Goal: Check status: Check status

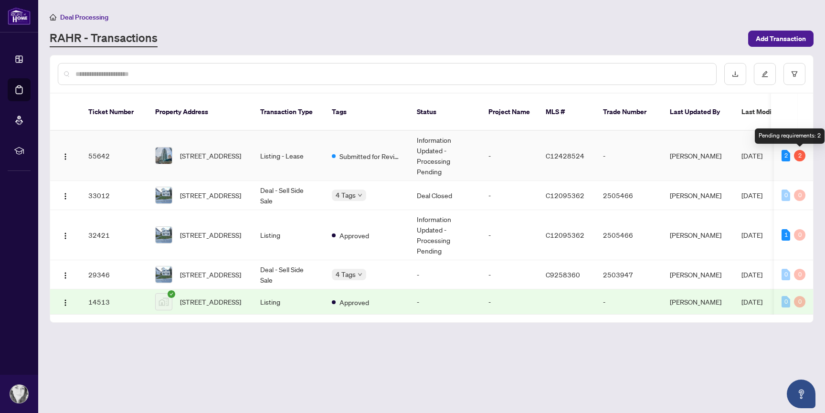
click at [801, 156] on div "2" at bounding box center [799, 155] width 11 height 11
click at [788, 155] on div "2" at bounding box center [786, 155] width 9 height 11
click at [800, 156] on div "2" at bounding box center [799, 155] width 11 height 11
click at [192, 150] on span "[STREET_ADDRESS]" at bounding box center [210, 155] width 61 height 11
